Goal: Task Accomplishment & Management: Manage account settings

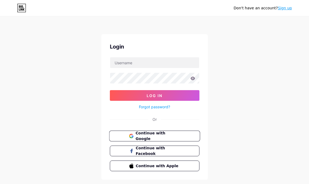
click at [172, 133] on button "Continue with Google" at bounding box center [154, 136] width 91 height 11
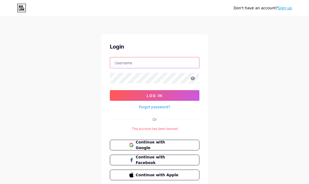
click at [129, 64] on input "text" at bounding box center [154, 62] width 89 height 11
type input "chikavania39@gmail.com"
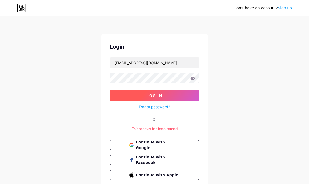
click at [146, 94] on button "Log In" at bounding box center [155, 95] width 90 height 11
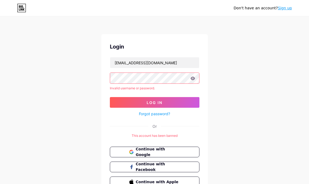
click at [232, 62] on div "Don't have an account? Sign up Login chikavania39@gmail.com Invalid username or…" at bounding box center [154, 106] width 309 height 213
click at [147, 147] on div "Login chikavania39@gmail.com Invalid username or password. Log In Forgot passwo…" at bounding box center [154, 115] width 107 height 162
click at [150, 149] on button "Continue with Google" at bounding box center [154, 152] width 91 height 11
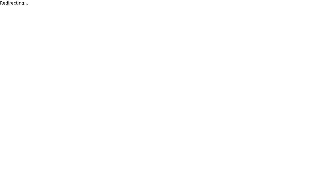
click at [9, 2] on div "Redirecting..." at bounding box center [156, 3] width 313 height 6
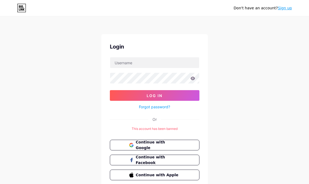
click at [19, 9] on icon at bounding box center [21, 8] width 9 height 9
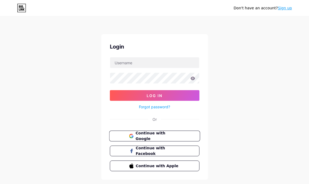
click at [149, 137] on span "Continue with Google" at bounding box center [158, 136] width 45 height 11
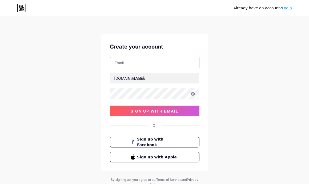
click at [129, 66] on input "text" at bounding box center [154, 62] width 89 height 11
type input "[EMAIL_ADDRESS][DOMAIN_NAME]"
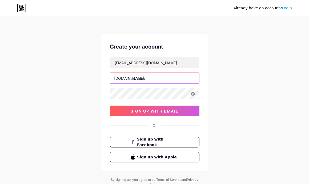
click at [148, 78] on input "text" at bounding box center [154, 78] width 89 height 11
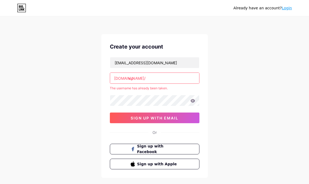
click at [139, 82] on input "vip" at bounding box center [154, 78] width 89 height 11
click at [133, 80] on input "rpvip5" at bounding box center [154, 78] width 89 height 11
click at [135, 78] on input "rp vip5" at bounding box center [154, 78] width 89 height 11
click at [134, 74] on input "rp vip5" at bounding box center [154, 78] width 89 height 11
click at [130, 75] on input "rpvip5" at bounding box center [154, 78] width 89 height 11
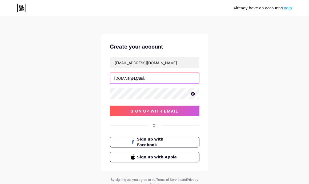
type input "rrpvip5"
click at [267, 61] on div "Already have an account? Login Create your account [EMAIL_ADDRESS][DOMAIN_NAME]…" at bounding box center [154, 102] width 309 height 204
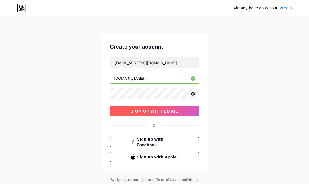
click at [150, 111] on span "sign up with email" at bounding box center [155, 111] width 48 height 5
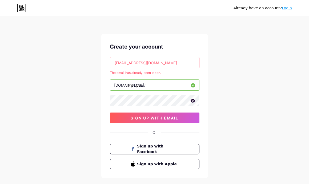
click at [286, 9] on link "Login" at bounding box center [287, 8] width 10 height 4
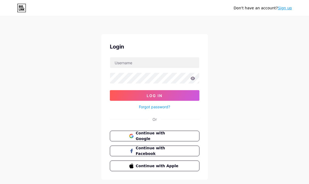
click at [153, 107] on link "Forgot password?" at bounding box center [154, 107] width 31 height 6
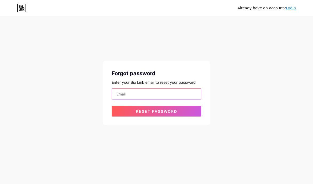
click at [145, 94] on input "email" at bounding box center [156, 94] width 89 height 11
type input "[EMAIL_ADDRESS][DOMAIN_NAME]"
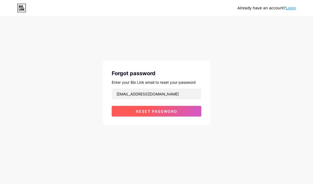
click at [153, 110] on span "Reset password" at bounding box center [156, 111] width 41 height 5
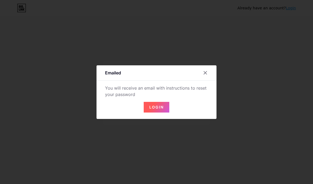
click at [154, 107] on span "Login" at bounding box center [156, 107] width 14 height 5
